Goal: Task Accomplishment & Management: Manage account settings

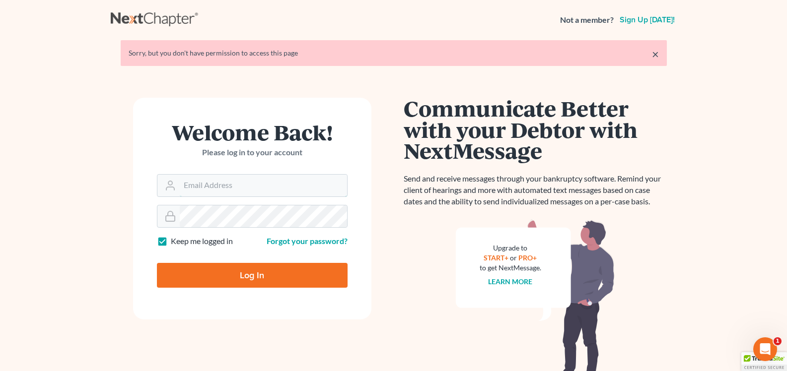
type input "[EMAIL_ADDRESS][DOMAIN_NAME]"
click at [302, 274] on input "Log In" at bounding box center [252, 275] width 191 height 25
type input "Thinking..."
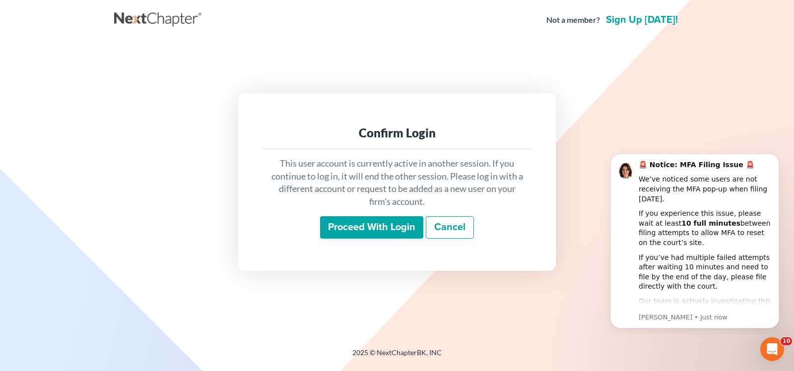
click at [353, 240] on div "This user account is currently active in another session. If you continue to lo…" at bounding box center [397, 198] width 270 height 98
click at [365, 231] on input "Proceed with login" at bounding box center [371, 227] width 103 height 23
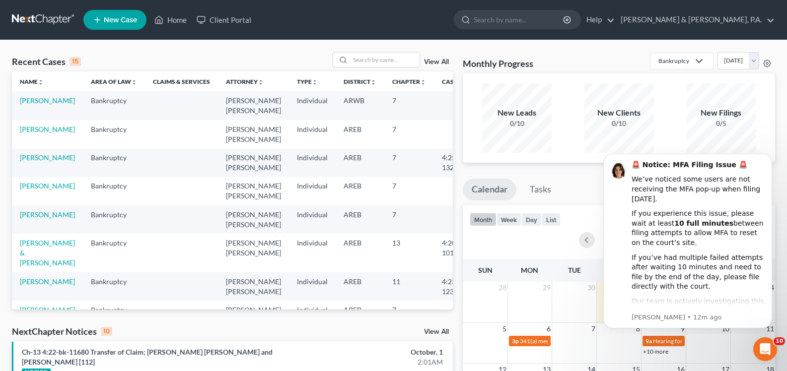
click at [434, 333] on link "View All" at bounding box center [436, 332] width 25 height 7
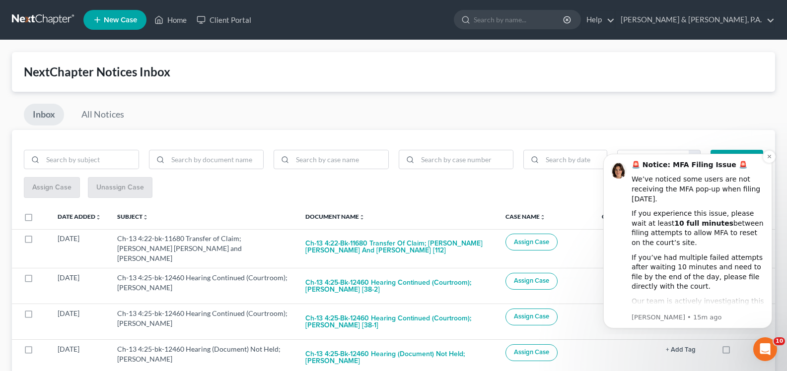
click at [623, 206] on div "🚨 Notice: MFA Filing Issue 🚨 We’ve noticed some users are not receiving the MFA…" at bounding box center [687, 241] width 154 height 162
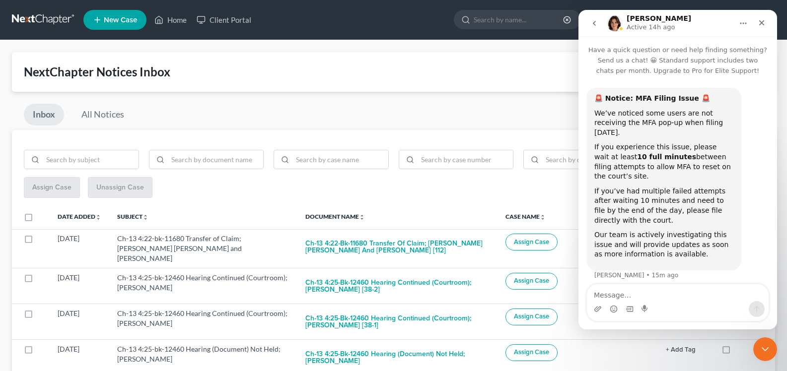
scroll to position [7, 0]
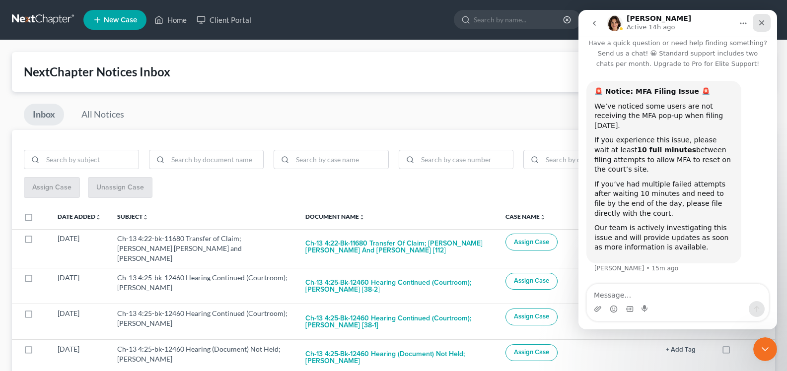
click at [762, 27] on div "Close" at bounding box center [761, 23] width 18 height 18
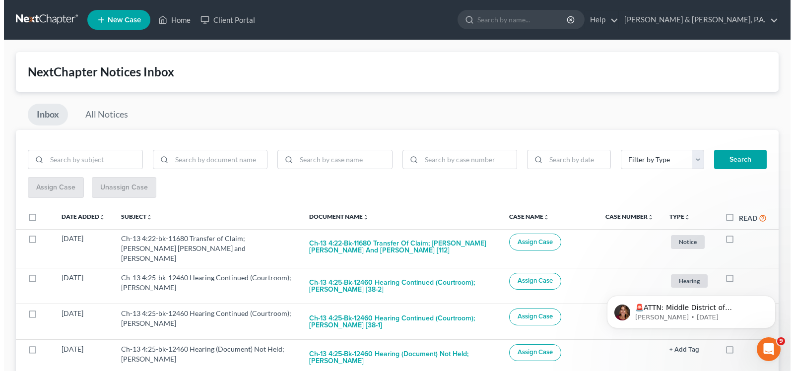
scroll to position [0, 0]
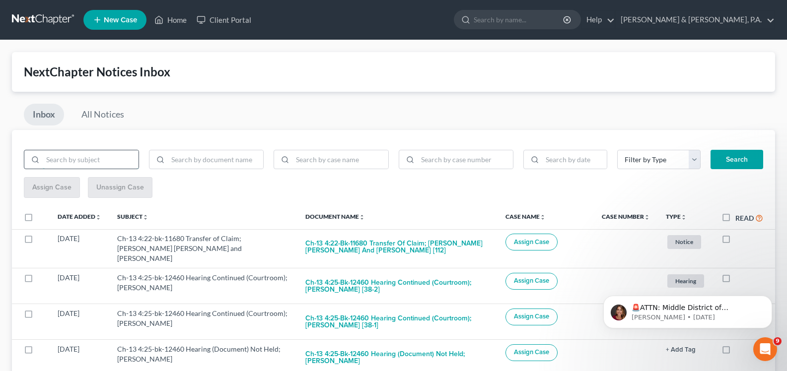
click at [90, 152] on input "search" at bounding box center [91, 159] width 96 height 19
type input "bnc"
drag, startPoint x: 26, startPoint y: 160, endPoint x: 5, endPoint y: 157, distance: 21.1
click at [203, 162] on input "search" at bounding box center [216, 159] width 96 height 19
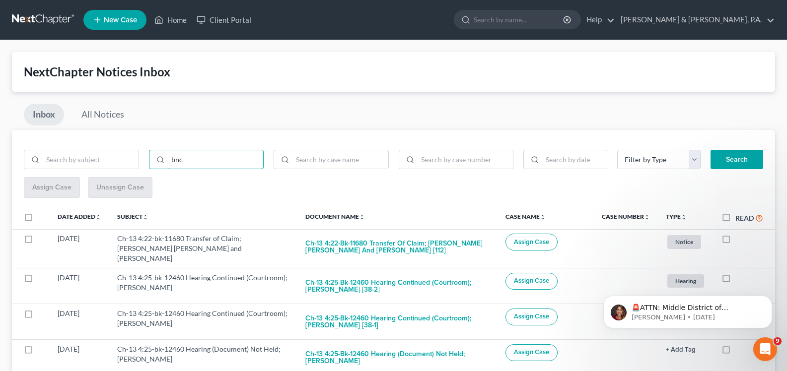
type input "bnc"
click at [718, 158] on button "Search" at bounding box center [736, 160] width 53 height 20
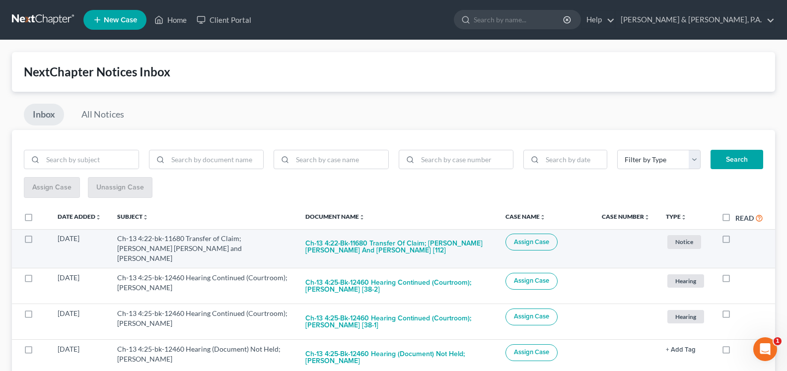
click at [735, 241] on label at bounding box center [735, 241] width 0 height 0
click at [739, 240] on input "checkbox" at bounding box center [742, 237] width 6 height 6
checkbox input "true"
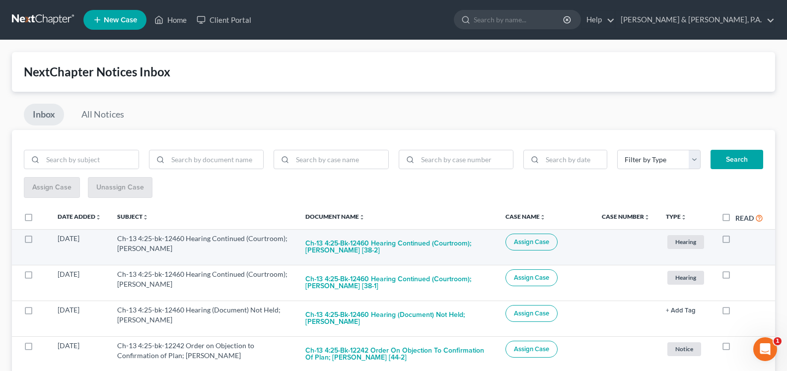
click at [735, 241] on label at bounding box center [735, 241] width 0 height 0
click at [739, 240] on input "checkbox" at bounding box center [742, 237] width 6 height 6
checkbox input "true"
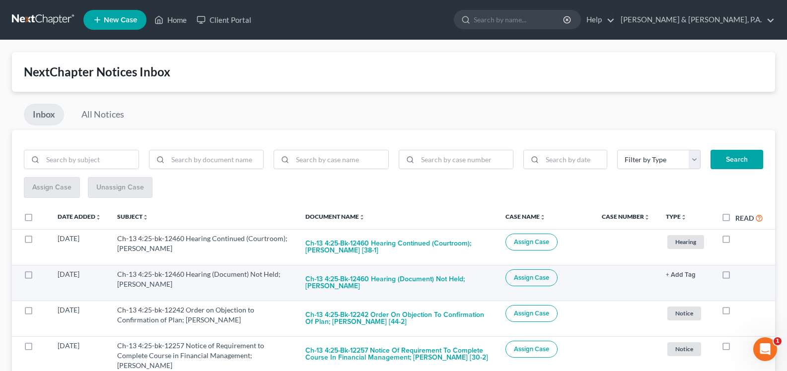
click at [735, 277] on label at bounding box center [735, 277] width 0 height 0
click at [739, 276] on input "checkbox" at bounding box center [742, 273] width 6 height 6
checkbox input "true"
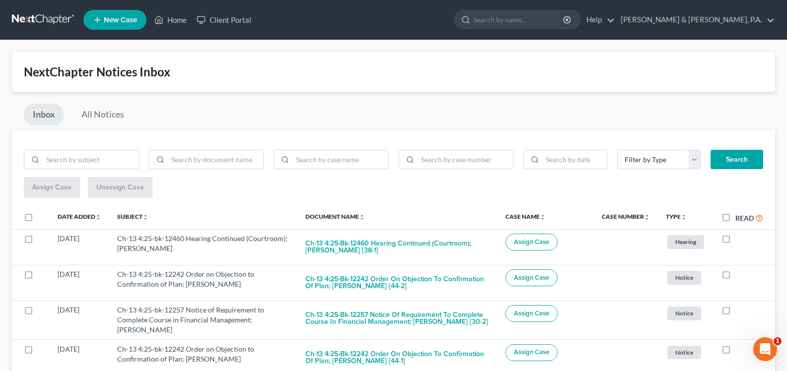
click at [735, 277] on label at bounding box center [735, 277] width 0 height 0
click at [739, 276] on input "checkbox" at bounding box center [742, 273] width 6 height 6
checkbox input "true"
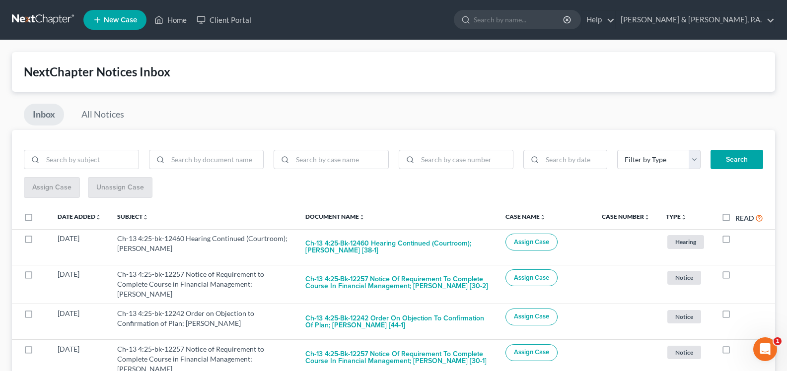
click at [735, 277] on label at bounding box center [735, 277] width 0 height 0
click at [739, 276] on input "checkbox" at bounding box center [742, 273] width 6 height 6
checkbox input "true"
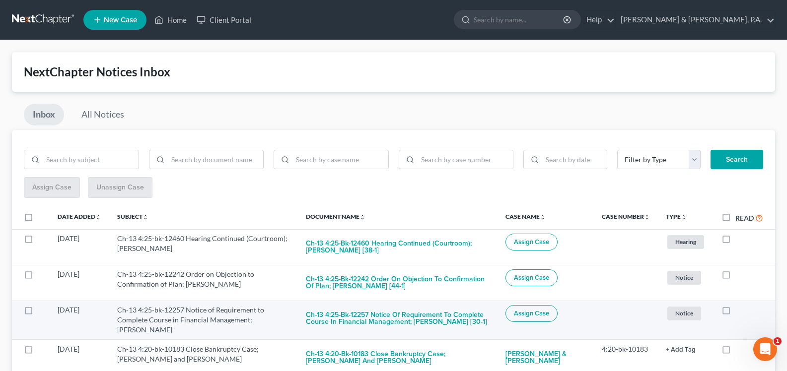
click at [735, 313] on label at bounding box center [735, 313] width 0 height 0
click at [739, 312] on input "checkbox" at bounding box center [742, 308] width 6 height 6
checkbox input "true"
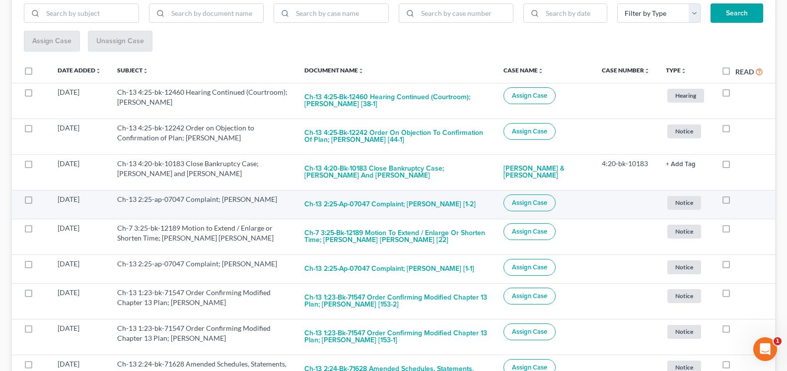
scroll to position [148, 0]
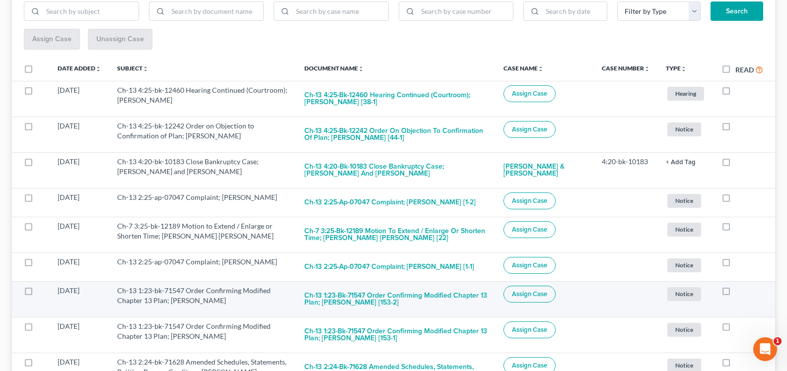
click at [735, 293] on label at bounding box center [735, 293] width 0 height 0
click at [739, 292] on input "checkbox" at bounding box center [742, 289] width 6 height 6
checkbox input "true"
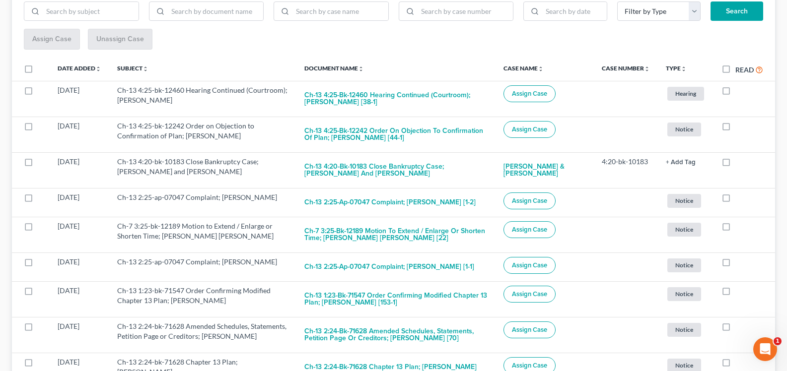
click at [735, 293] on label at bounding box center [735, 293] width 0 height 0
click at [739, 292] on input "checkbox" at bounding box center [742, 289] width 6 height 6
checkbox input "true"
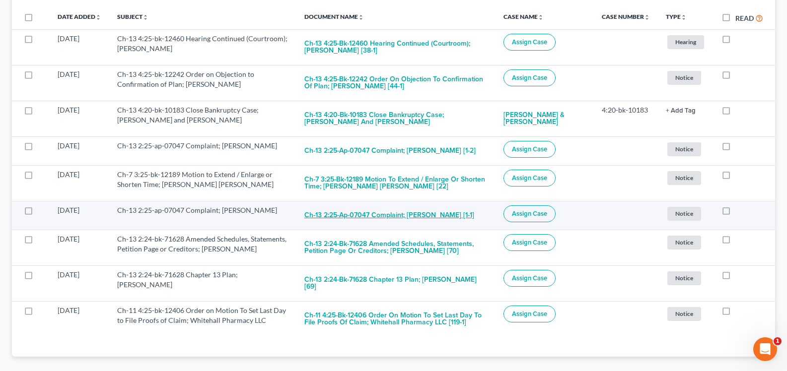
scroll to position [209, 0]
